Goal: Task Accomplishment & Management: Complete application form

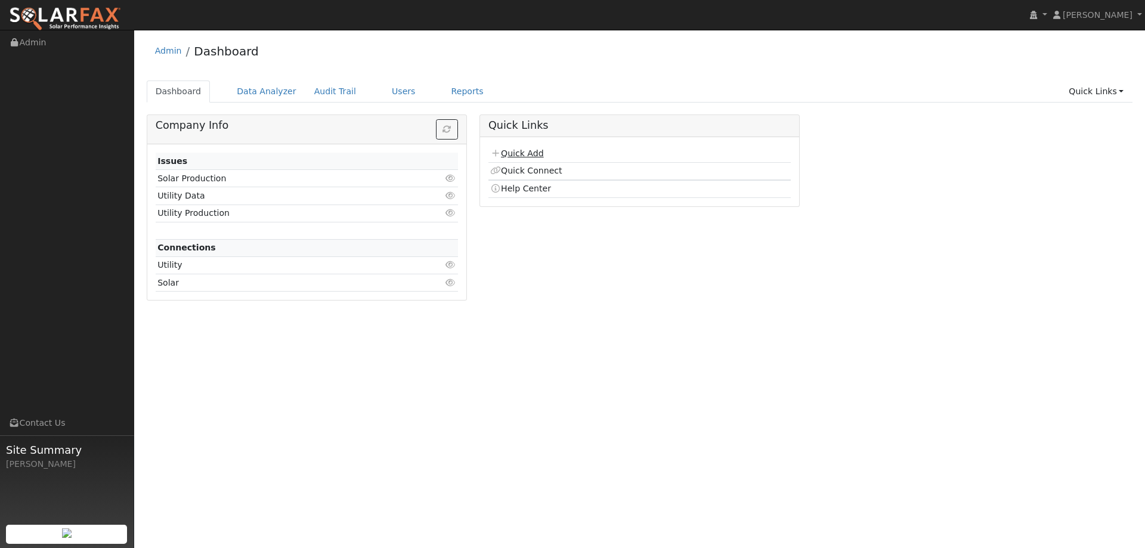
click at [515, 158] on link "Quick Add" at bounding box center [516, 153] width 53 height 10
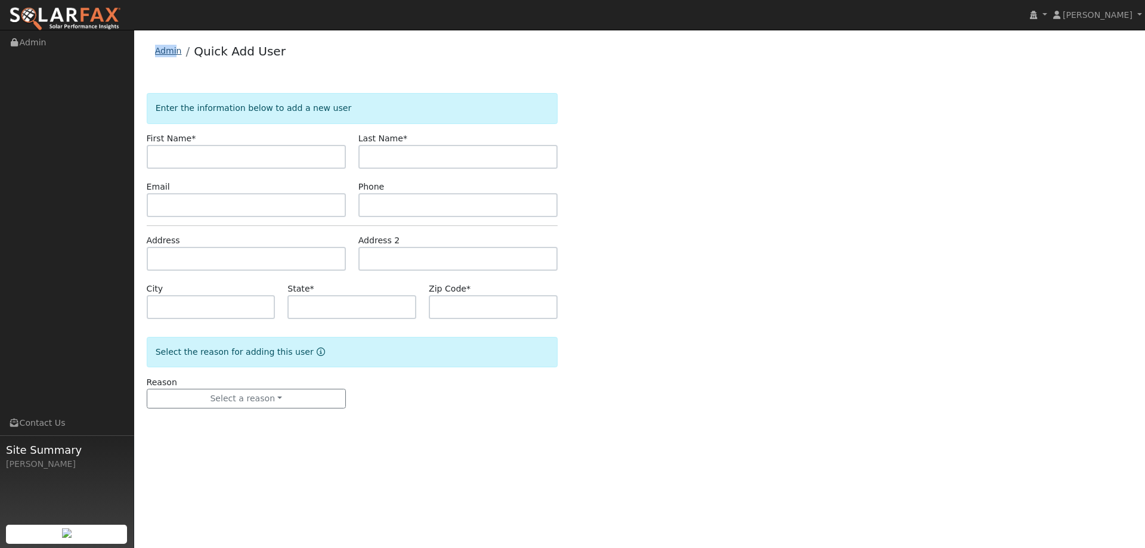
drag, startPoint x: 172, startPoint y: 56, endPoint x: 178, endPoint y: 52, distance: 7.5
click at [176, 54] on div "Admin Quick Add User" at bounding box center [640, 54] width 986 height 36
click at [182, 52] on li "Quick Add User" at bounding box center [234, 54] width 104 height 24
click at [175, 54] on link "Admin" at bounding box center [168, 51] width 27 height 10
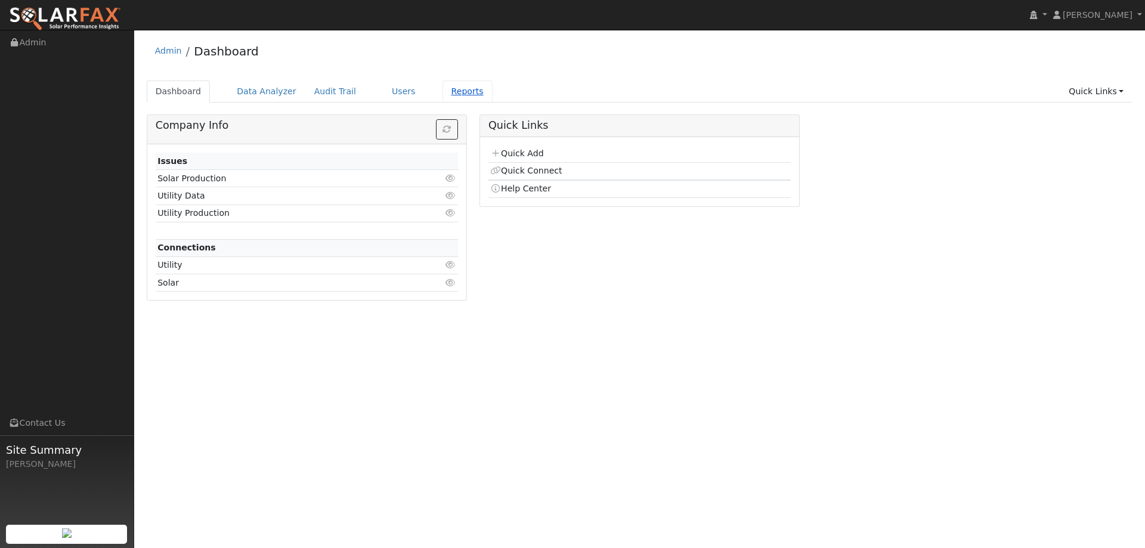
click at [442, 98] on link "Reports" at bounding box center [467, 91] width 50 height 22
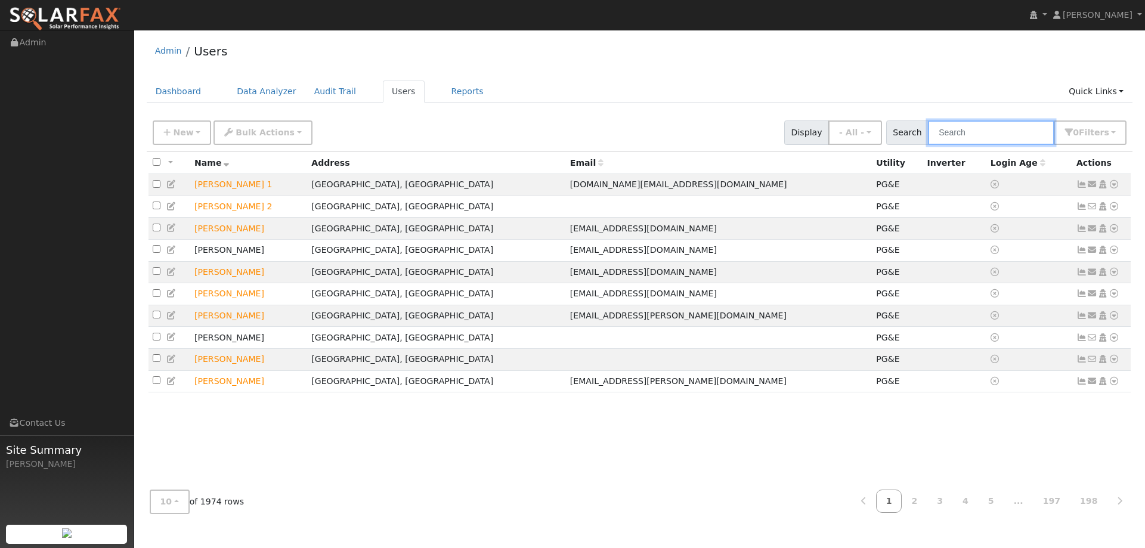
click at [952, 135] on input "text" at bounding box center [991, 132] width 126 height 24
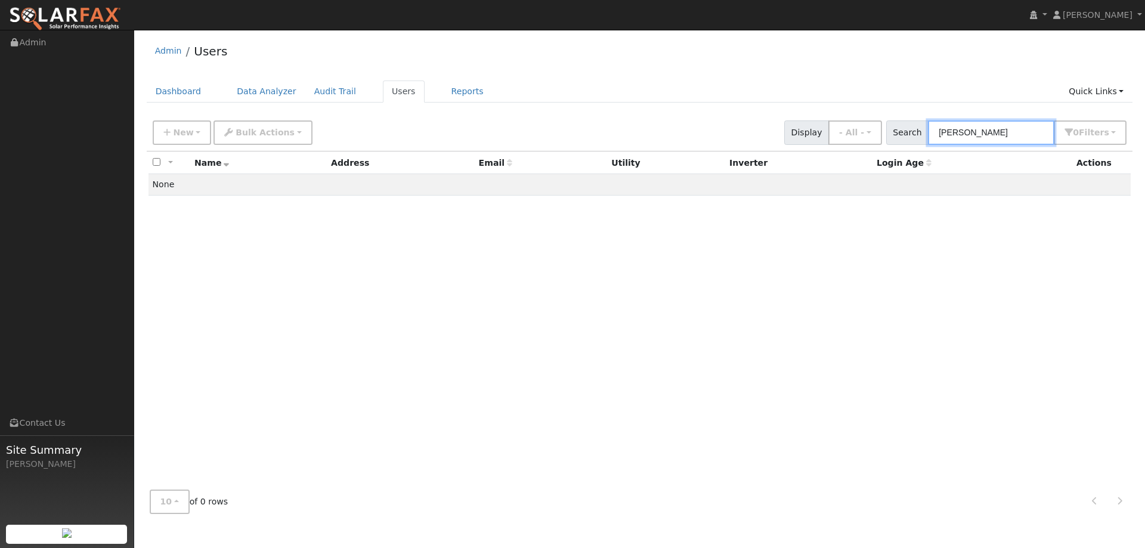
type input "Julie Duffy"
click at [188, 99] on link "Dashboard" at bounding box center [179, 91] width 64 height 22
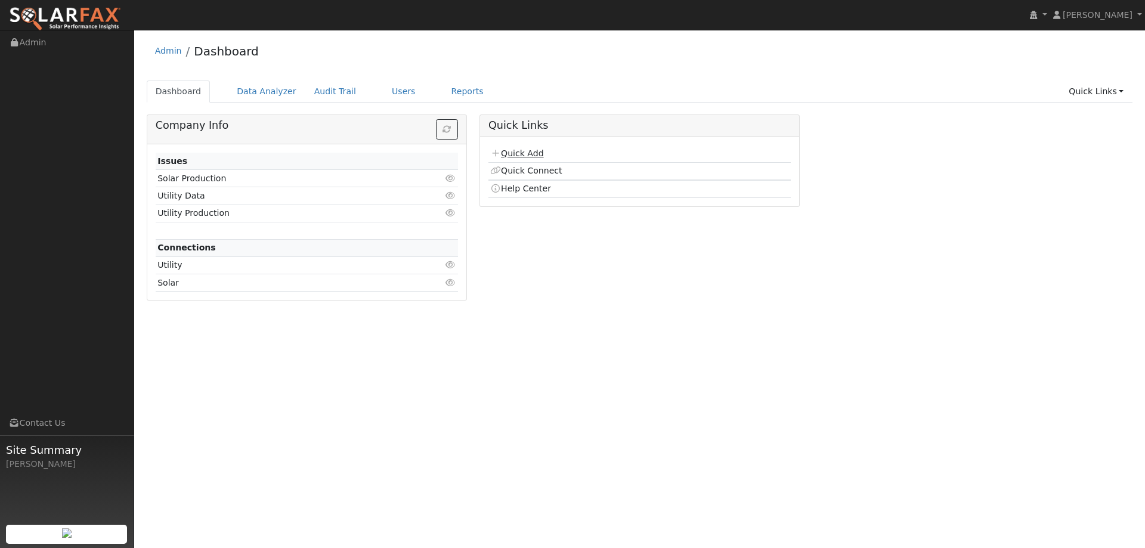
click at [522, 157] on link "Quick Add" at bounding box center [516, 153] width 53 height 10
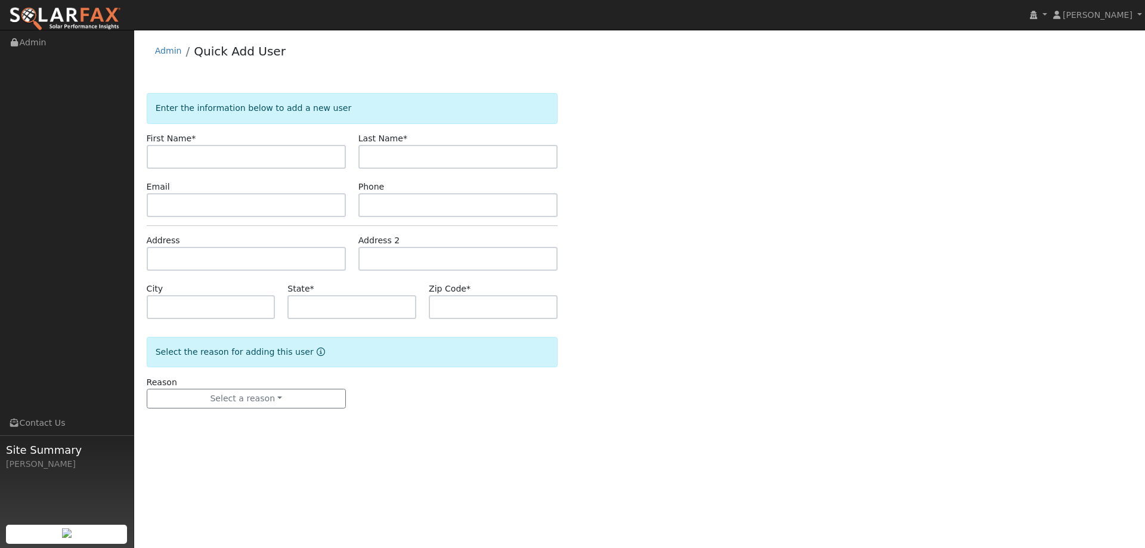
click at [230, 147] on div "Enter the information below to add a new user First Name * Last Name * Email Ph…" at bounding box center [640, 262] width 986 height 339
drag, startPoint x: 231, startPoint y: 149, endPoint x: 237, endPoint y: 146, distance: 6.7
click at [234, 148] on input "text" at bounding box center [246, 157] width 199 height 24
type input "[PERSON_NAME]"
click at [414, 151] on input "text" at bounding box center [457, 157] width 199 height 24
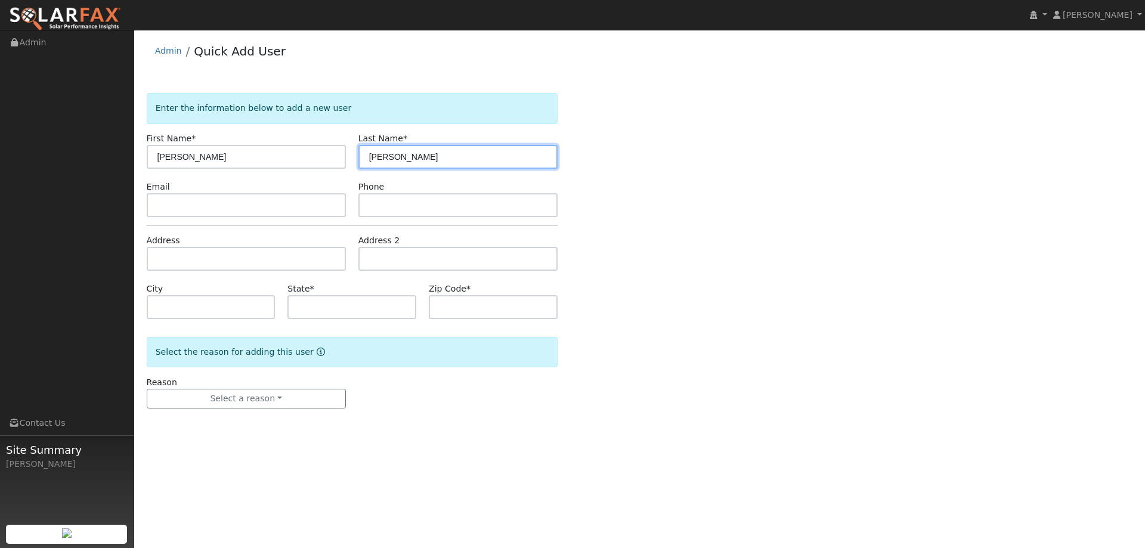
type input "[PERSON_NAME]"
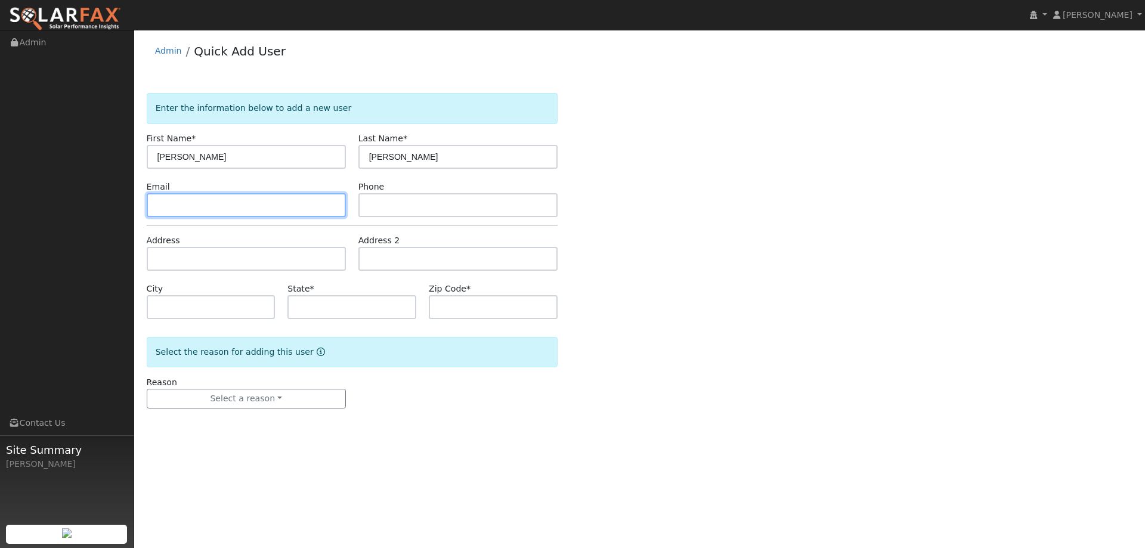
click at [329, 201] on input "text" at bounding box center [246, 205] width 199 height 24
click at [308, 210] on input "text" at bounding box center [246, 205] width 199 height 24
paste input "duffy_julie@hotmail.com"
type input "duffy_julie@hotmail.com"
drag, startPoint x: 464, startPoint y: 181, endPoint x: 464, endPoint y: 188, distance: 7.8
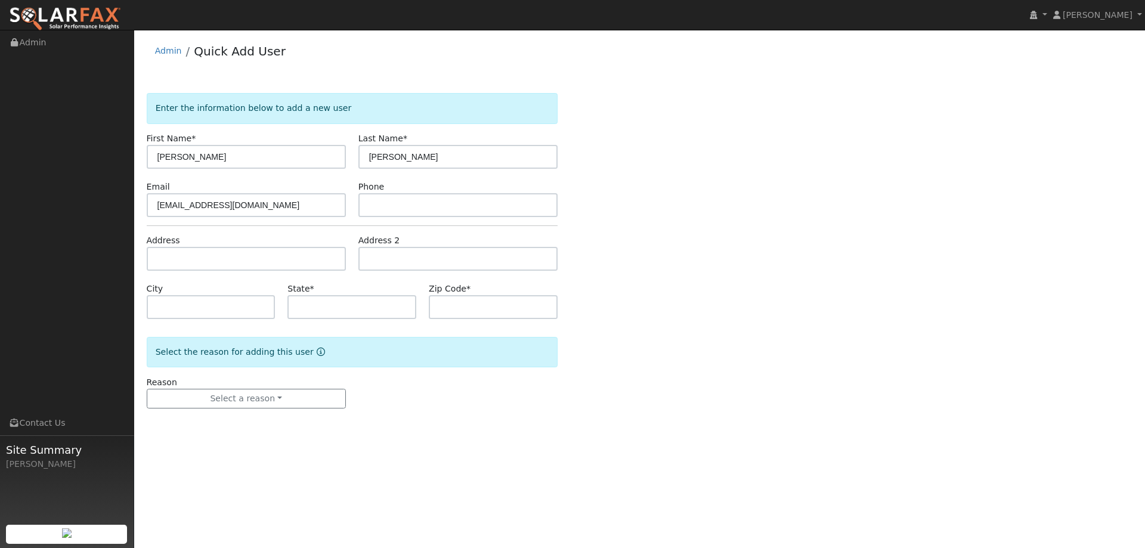
click at [464, 182] on div "Phone" at bounding box center [458, 199] width 212 height 36
click at [464, 201] on input "text" at bounding box center [457, 205] width 199 height 24
paste input "(415) 637-2154"
type input "(415) 637-2154"
paste input "18940 Lomita Ave"
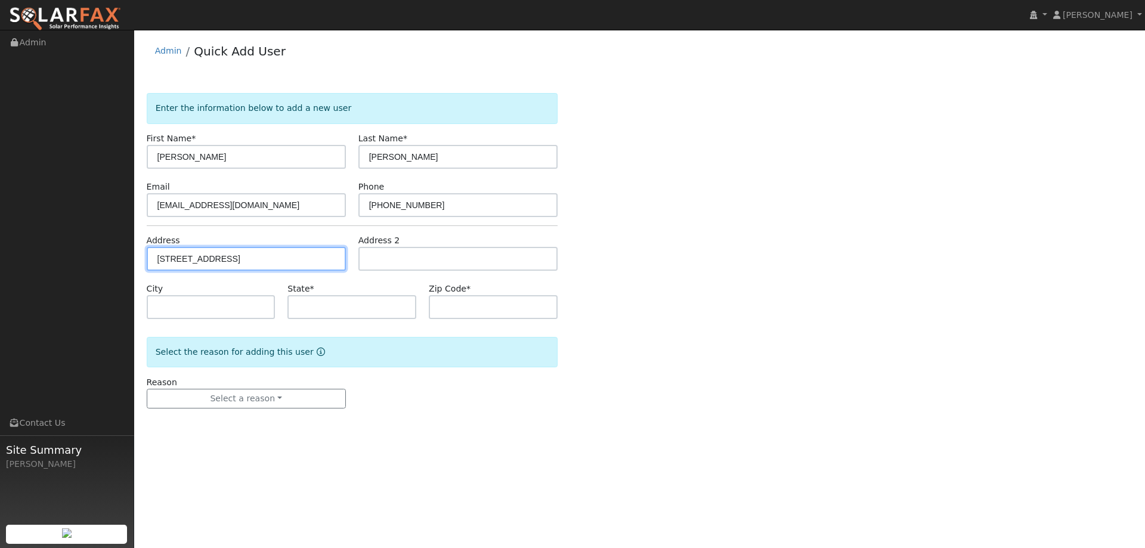
click at [323, 252] on input "18940 Lomita Ave" at bounding box center [246, 259] width 199 height 24
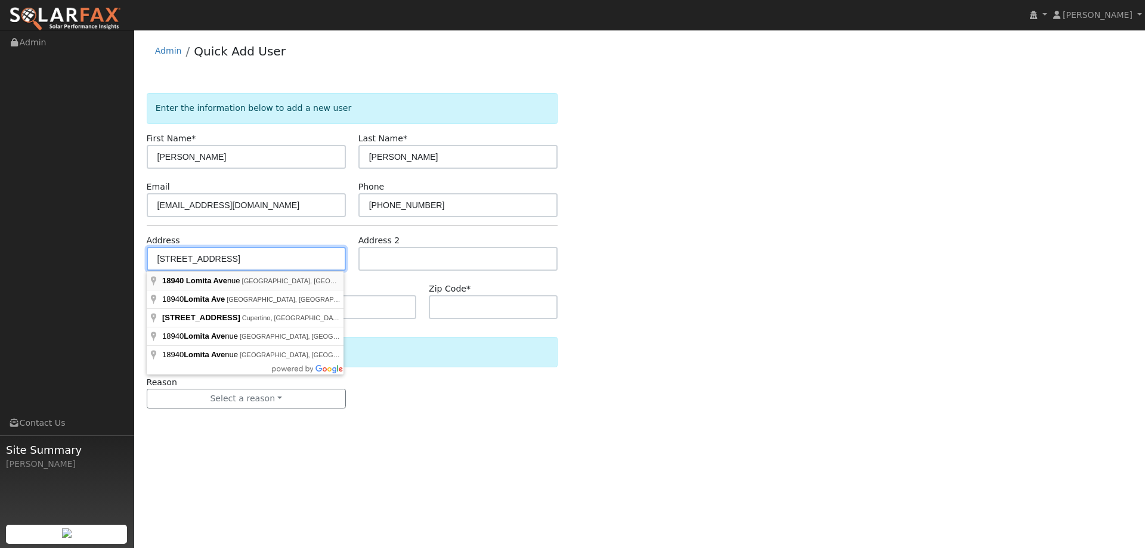
type input "18940 Lomita Avenue"
type input "Sonoma"
type input "CA"
type input "95476"
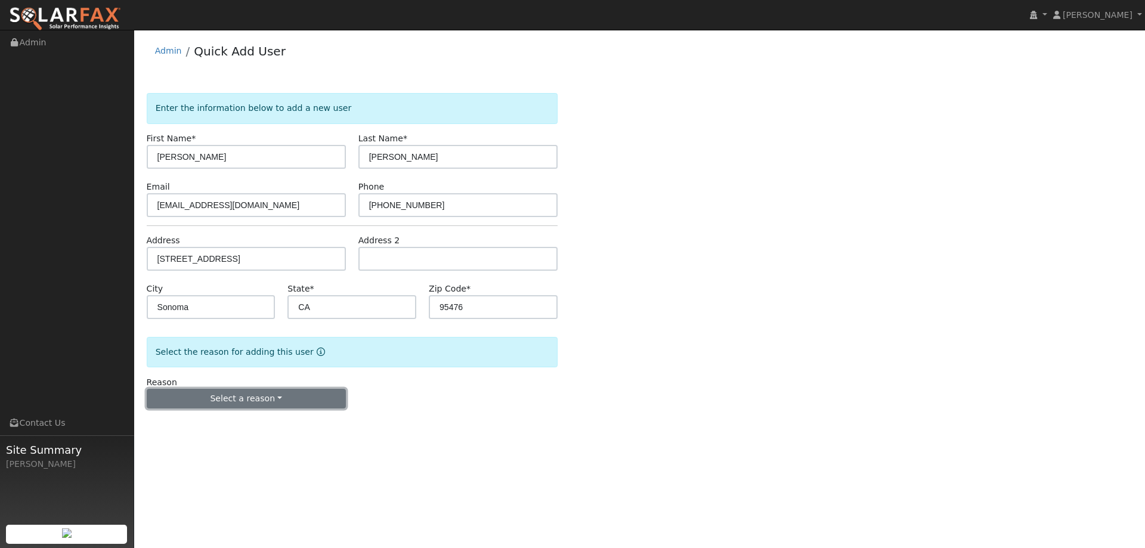
click at [292, 392] on button "Select a reason" at bounding box center [246, 399] width 199 height 20
click at [250, 418] on link "New lead" at bounding box center [213, 423] width 132 height 17
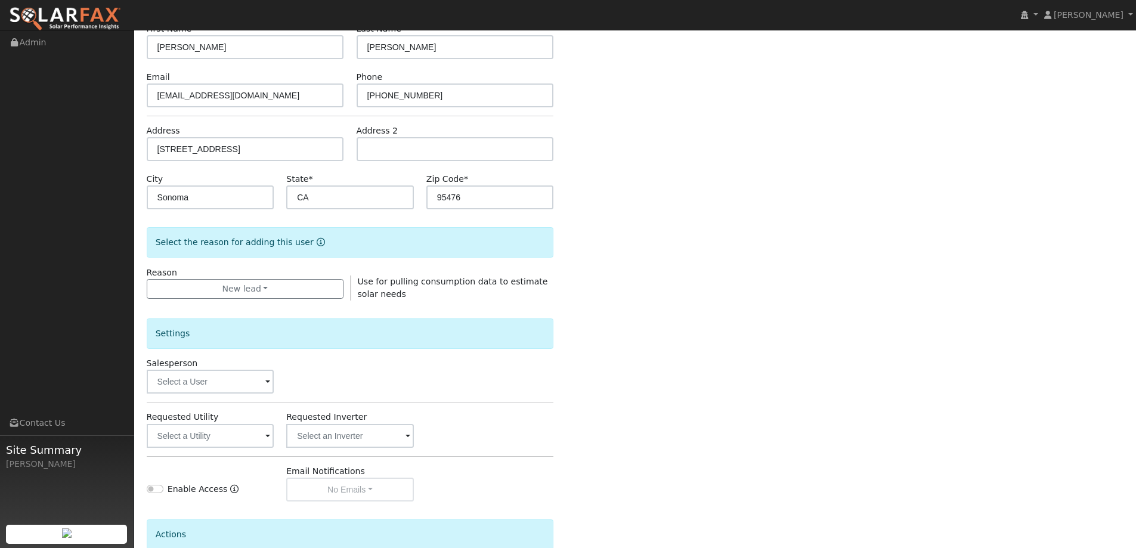
scroll to position [224, 0]
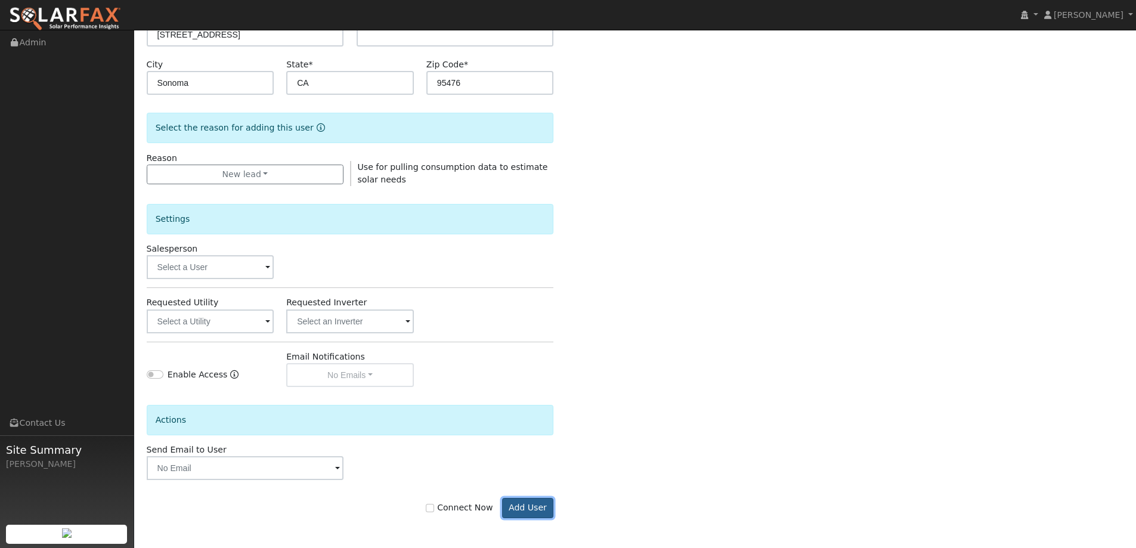
click at [539, 512] on button "Add User" at bounding box center [528, 508] width 52 height 20
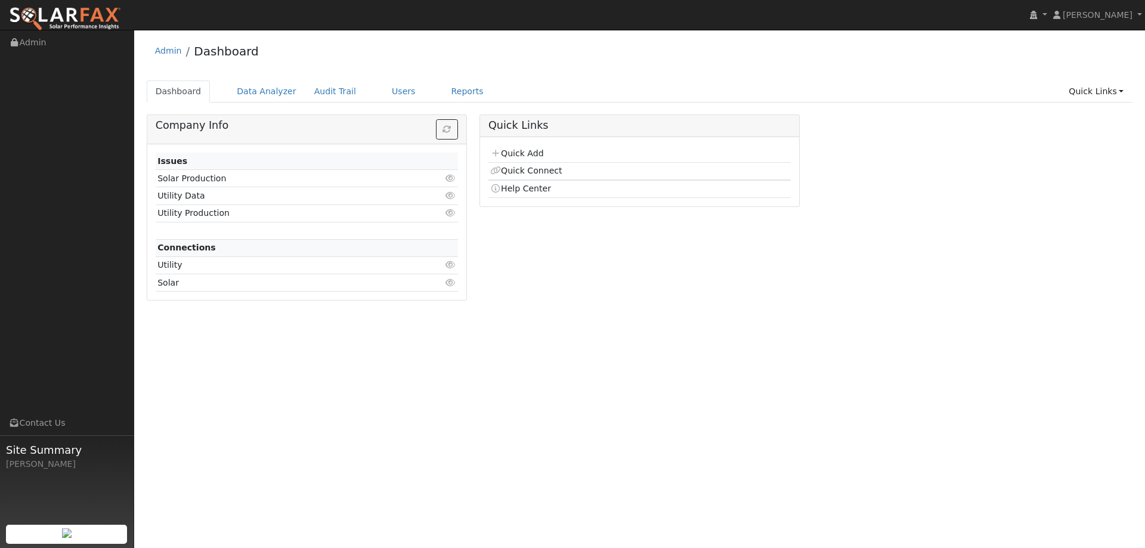
click at [395, 79] on div "Admin Dashboard Dashboard Data Analyzer Audit Trail Users Reports Quick Links Q…" at bounding box center [639, 173] width 999 height 274
click at [390, 96] on link "Users" at bounding box center [404, 91] width 42 height 22
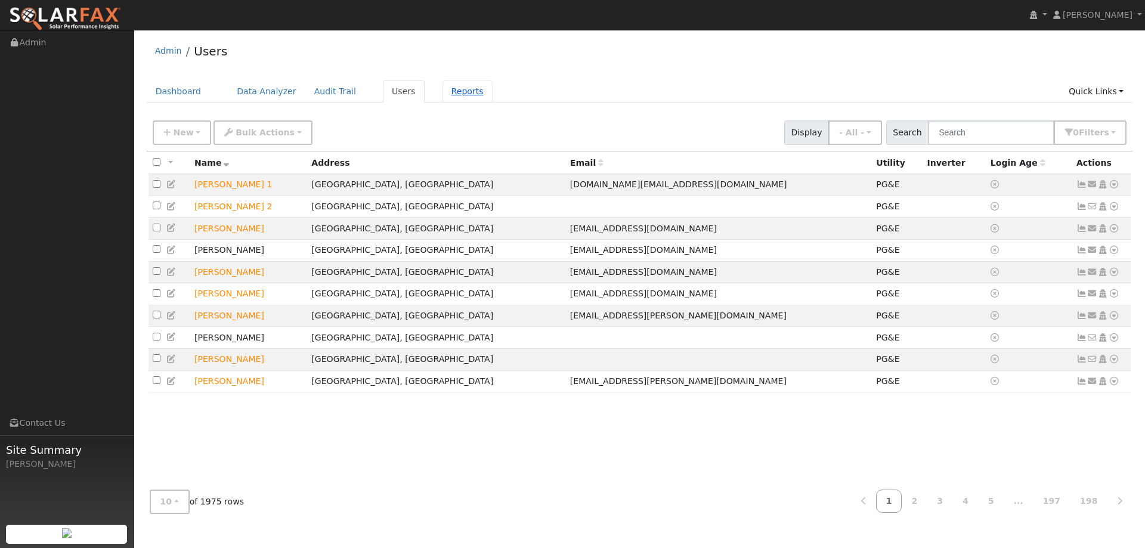
click at [452, 100] on link "Reports" at bounding box center [467, 91] width 50 height 22
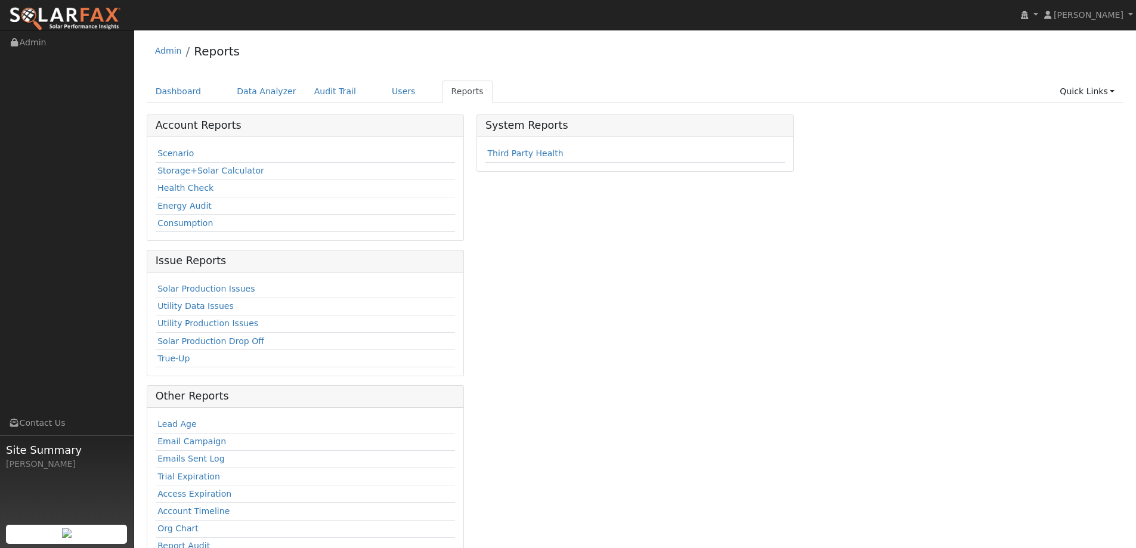
click at [384, 90] on link "Users" at bounding box center [404, 91] width 42 height 22
